Goal: Information Seeking & Learning: Learn about a topic

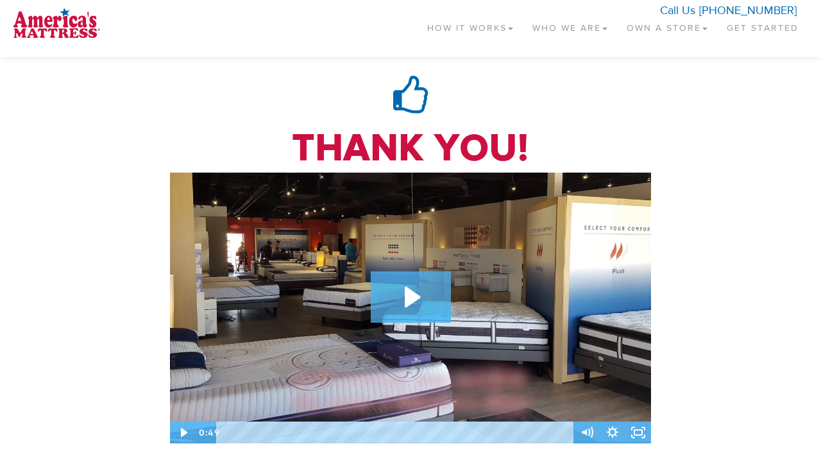
scroll to position [679, 0]
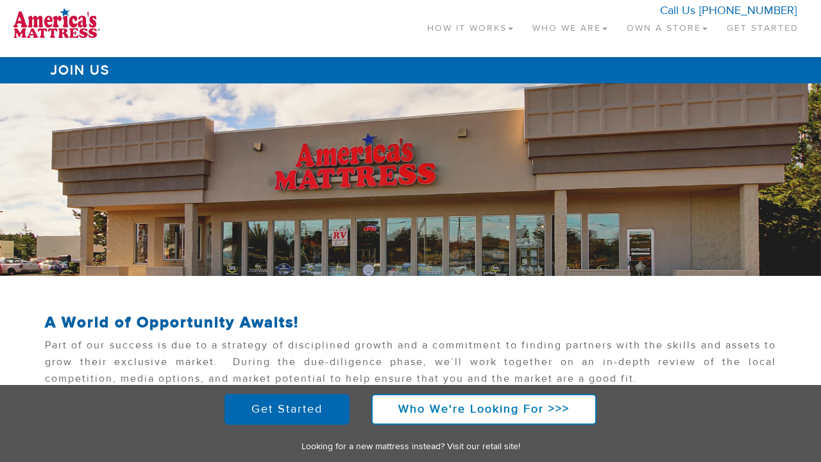
scroll to position [567, 0]
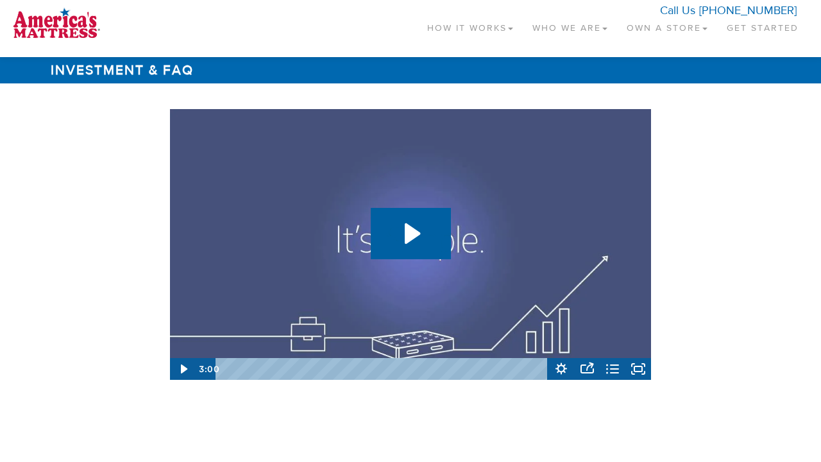
scroll to position [1921, 0]
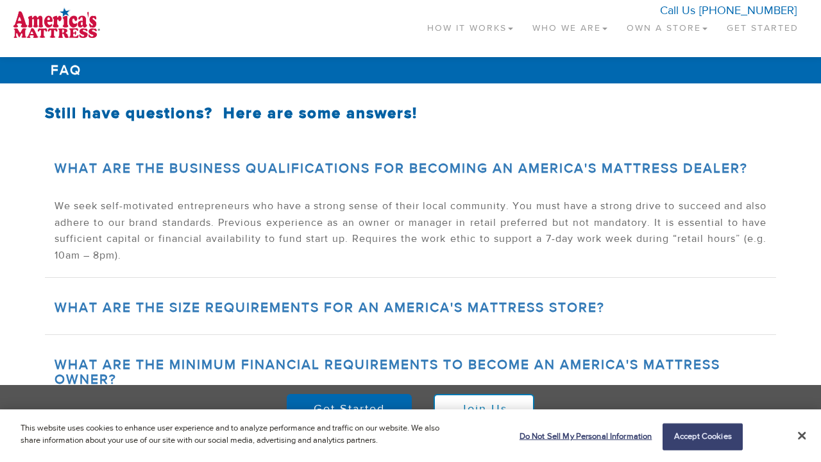
scroll to position [195, 0]
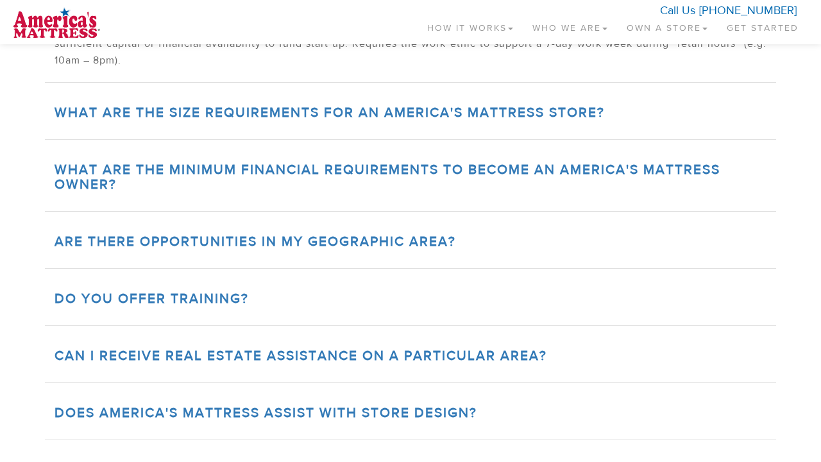
scroll to position [633, 0]
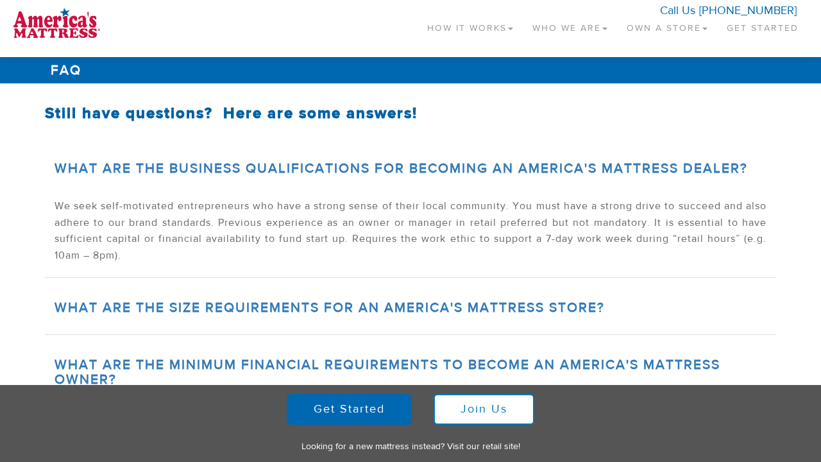
scroll to position [633, 0]
